Goal: Find specific page/section

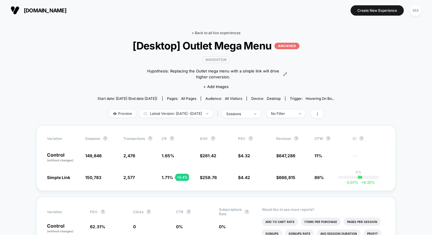
click at [214, 33] on link "< Back to all live experiences" at bounding box center [216, 33] width 49 height 4
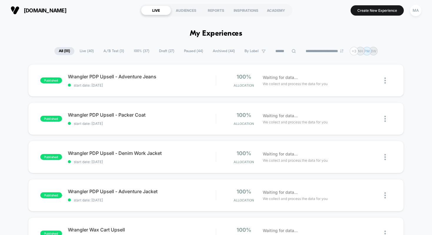
click at [113, 52] on span "A/B Test ( 3 )" at bounding box center [113, 51] width 29 height 8
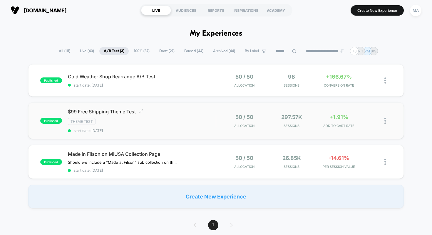
click at [118, 112] on span "$99 Free Shipping Theme Test Click to edit experience details" at bounding box center [142, 112] width 148 height 6
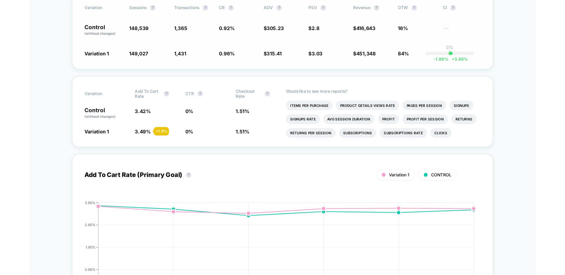
scroll to position [136, 0]
